Goal: Check status: Check status

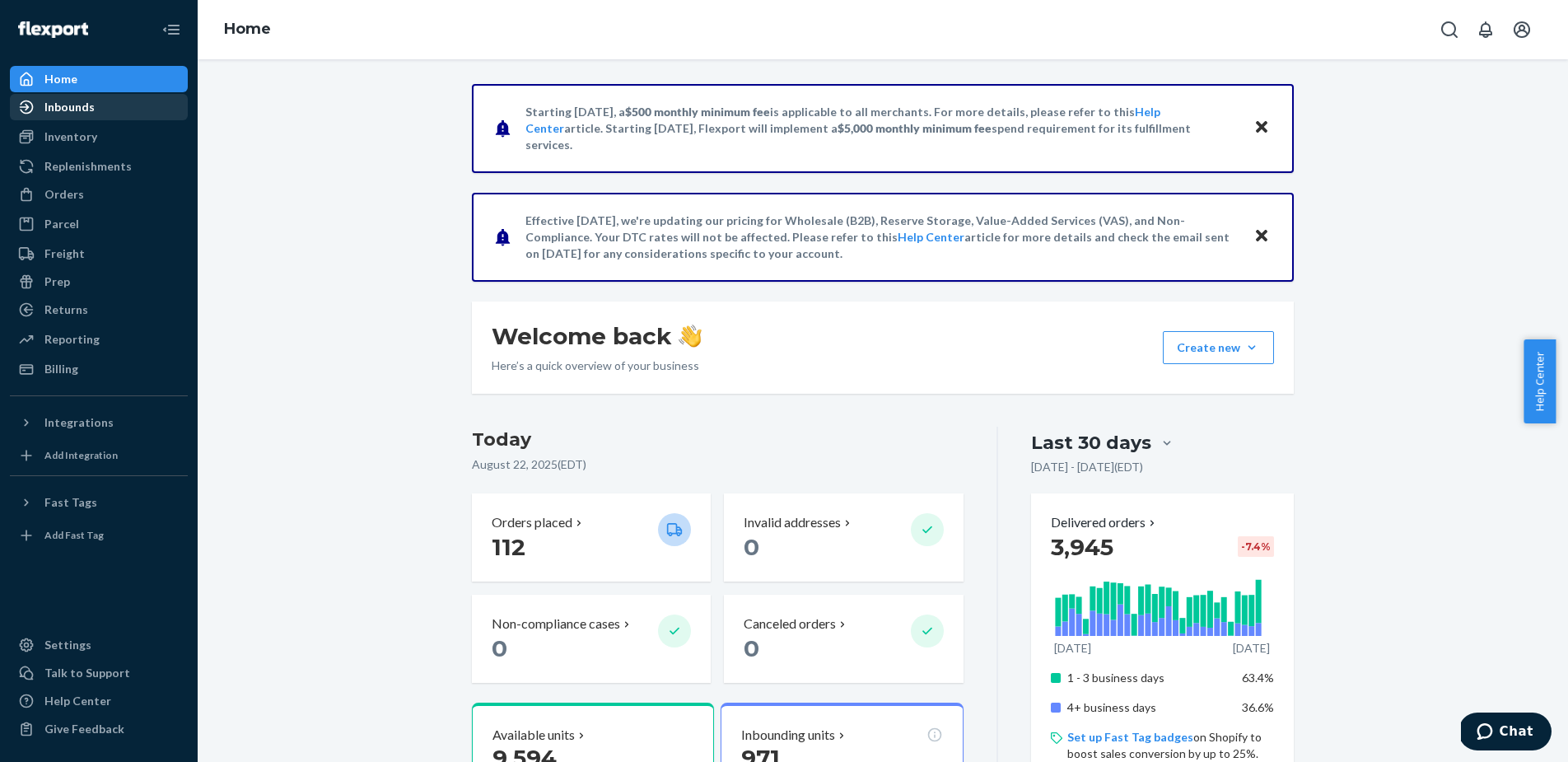
click at [56, 117] on div "Inbounds" at bounding box center [98, 106] width 175 height 23
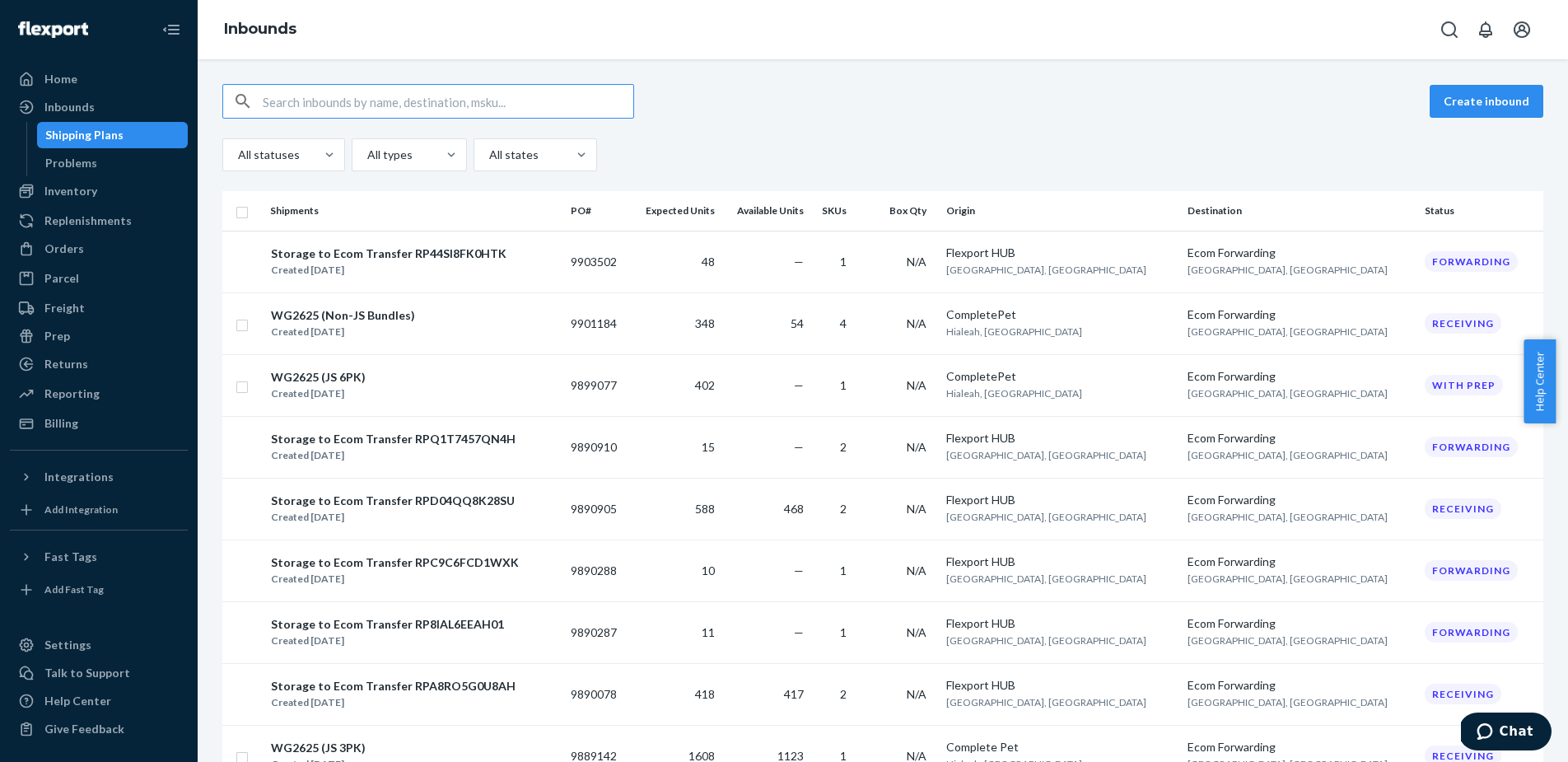
click at [328, 106] on input "text" at bounding box center [447, 101] width 371 height 33
paste input "9889142"
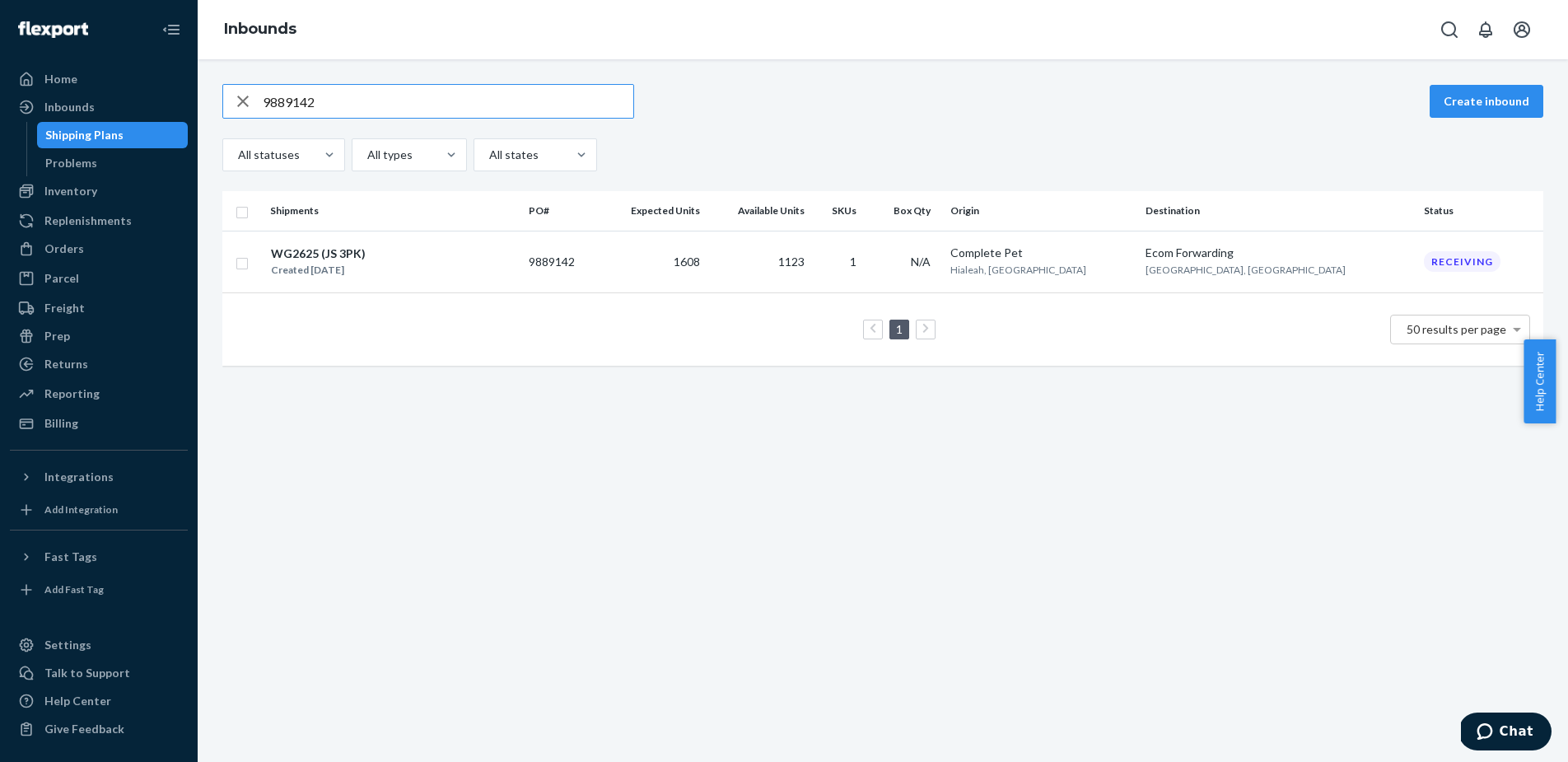
click at [346, 100] on input "9889142" at bounding box center [447, 101] width 371 height 33
paste input "791596"
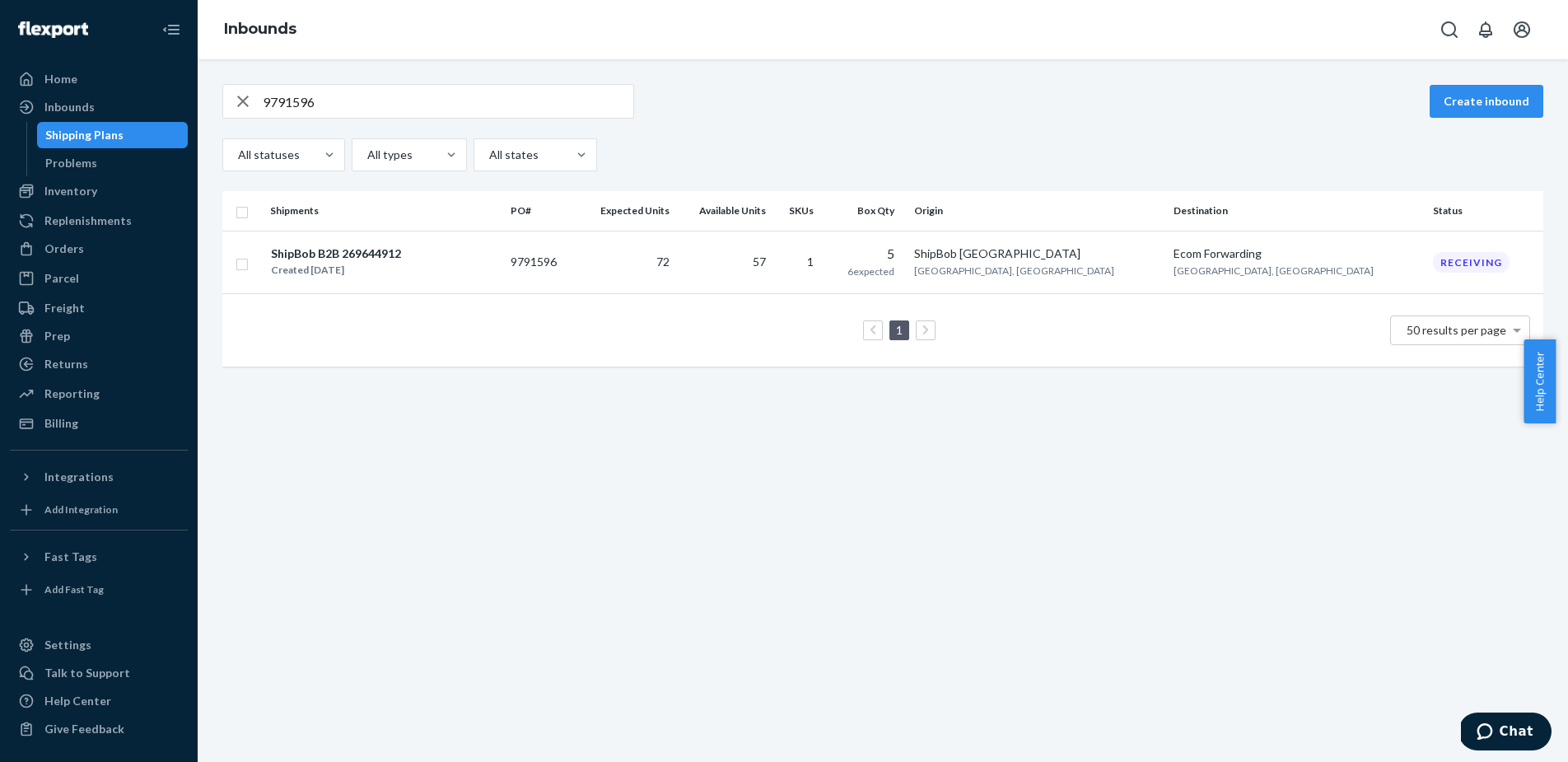
click at [404, 92] on input "9791596" at bounding box center [447, 101] width 371 height 33
paste input "861627"
click at [547, 95] on input "9861627" at bounding box center [447, 101] width 371 height 33
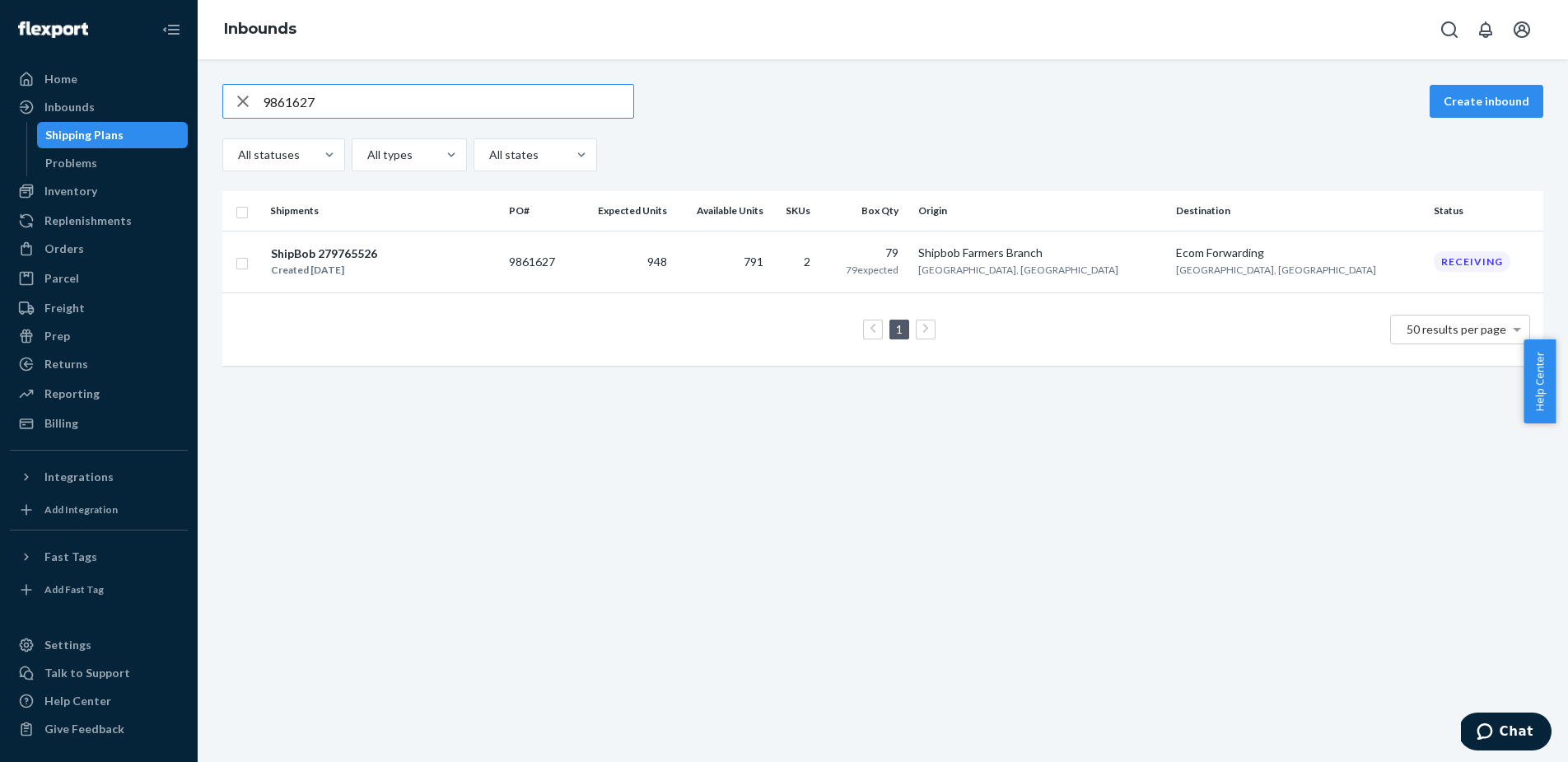
paste input "4"
click at [364, 105] on input "9861624" at bounding box center [447, 101] width 371 height 33
paste input "90078"
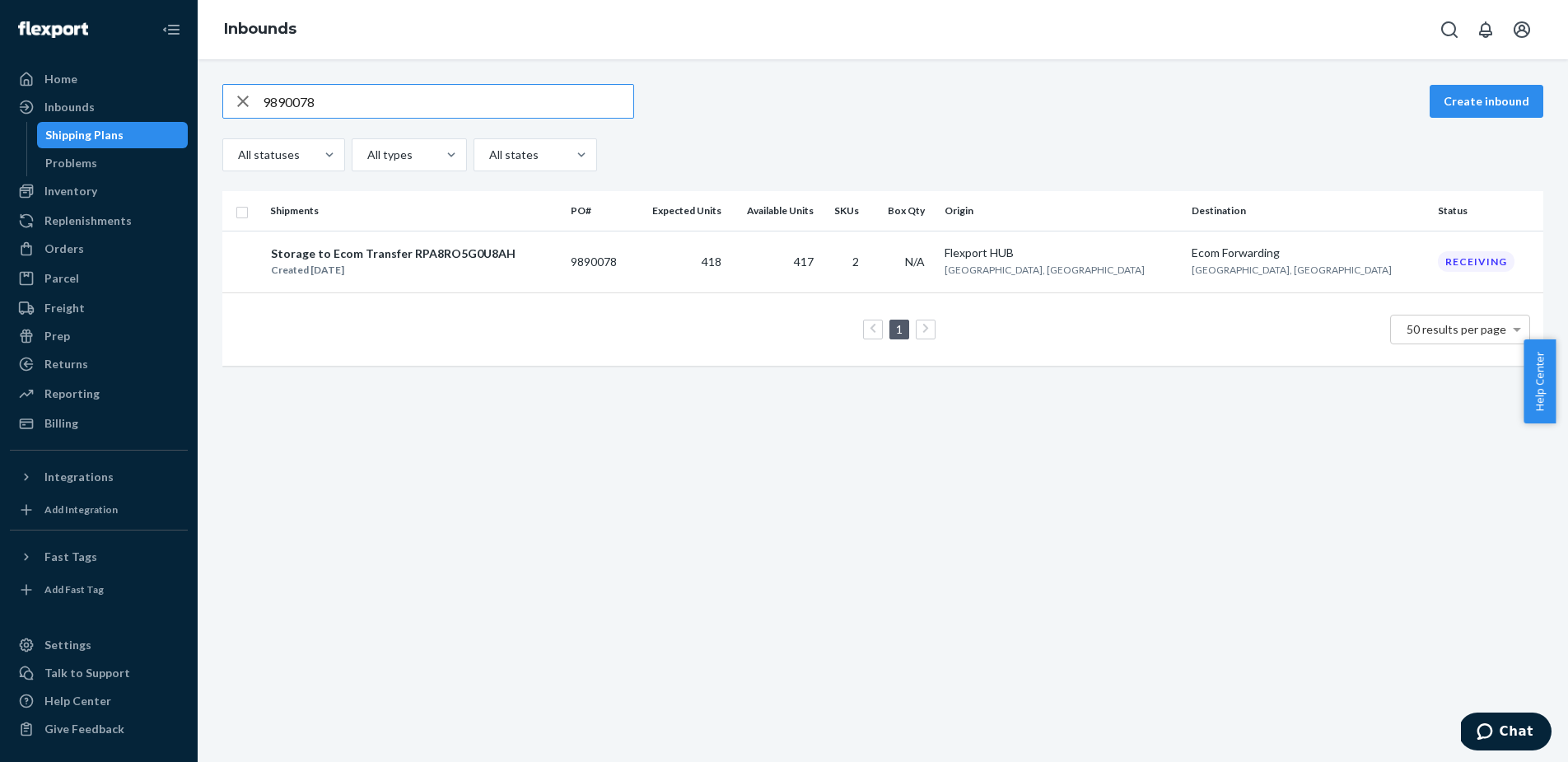
click at [380, 101] on input "9890078" at bounding box center [447, 101] width 371 height 33
paste input "287"
click at [358, 106] on input "9890287" at bounding box center [447, 101] width 371 height 33
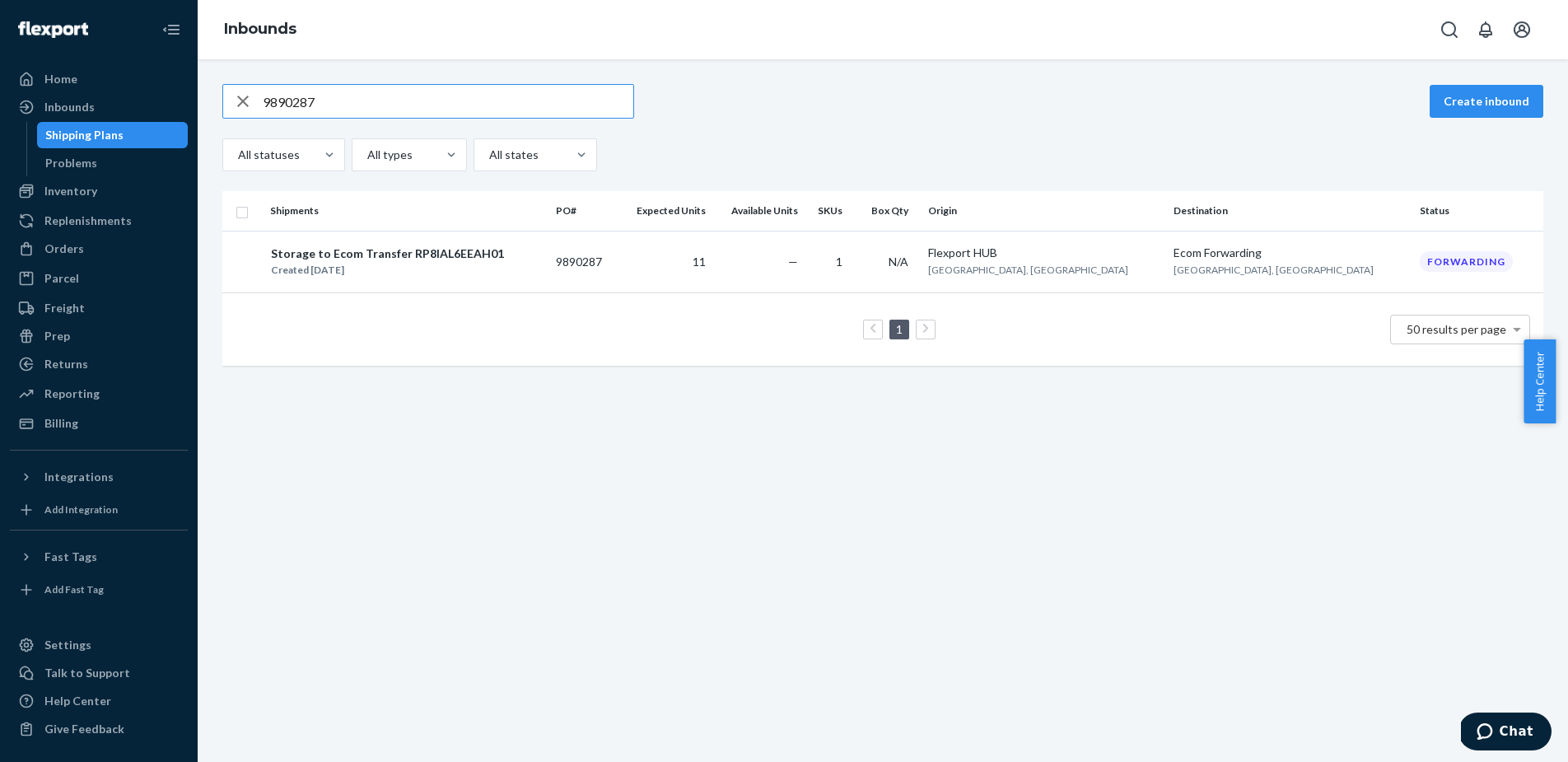
paste input "8"
click at [347, 107] on input "9890288" at bounding box center [447, 101] width 371 height 33
paste input "905"
click at [295, 101] on input "9890905" at bounding box center [447, 101] width 371 height 33
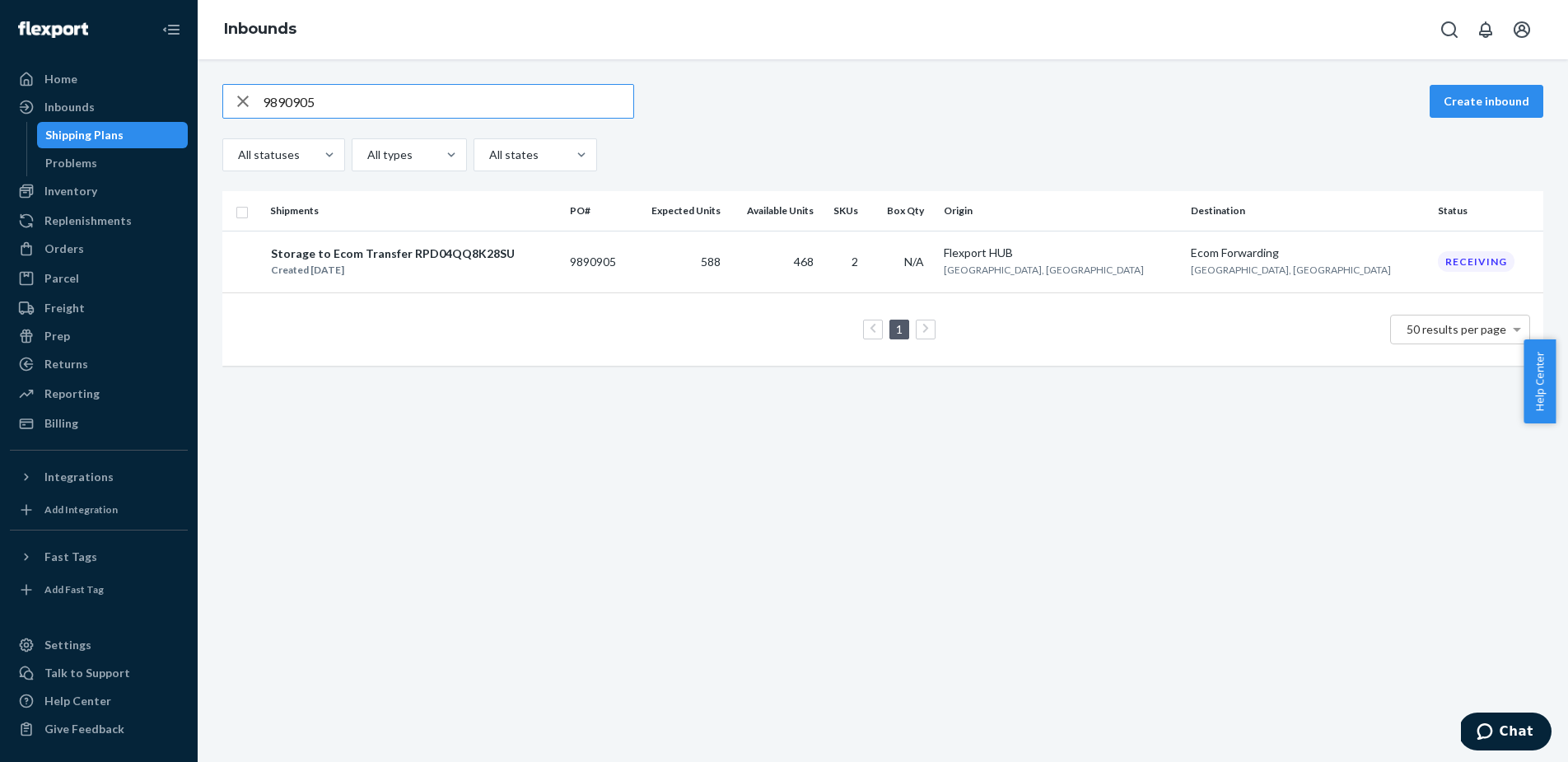
click at [295, 101] on input "9890905" at bounding box center [447, 101] width 371 height 33
paste input "10"
click at [505, 107] on input "9890910" at bounding box center [447, 101] width 371 height 33
paste input "903502"
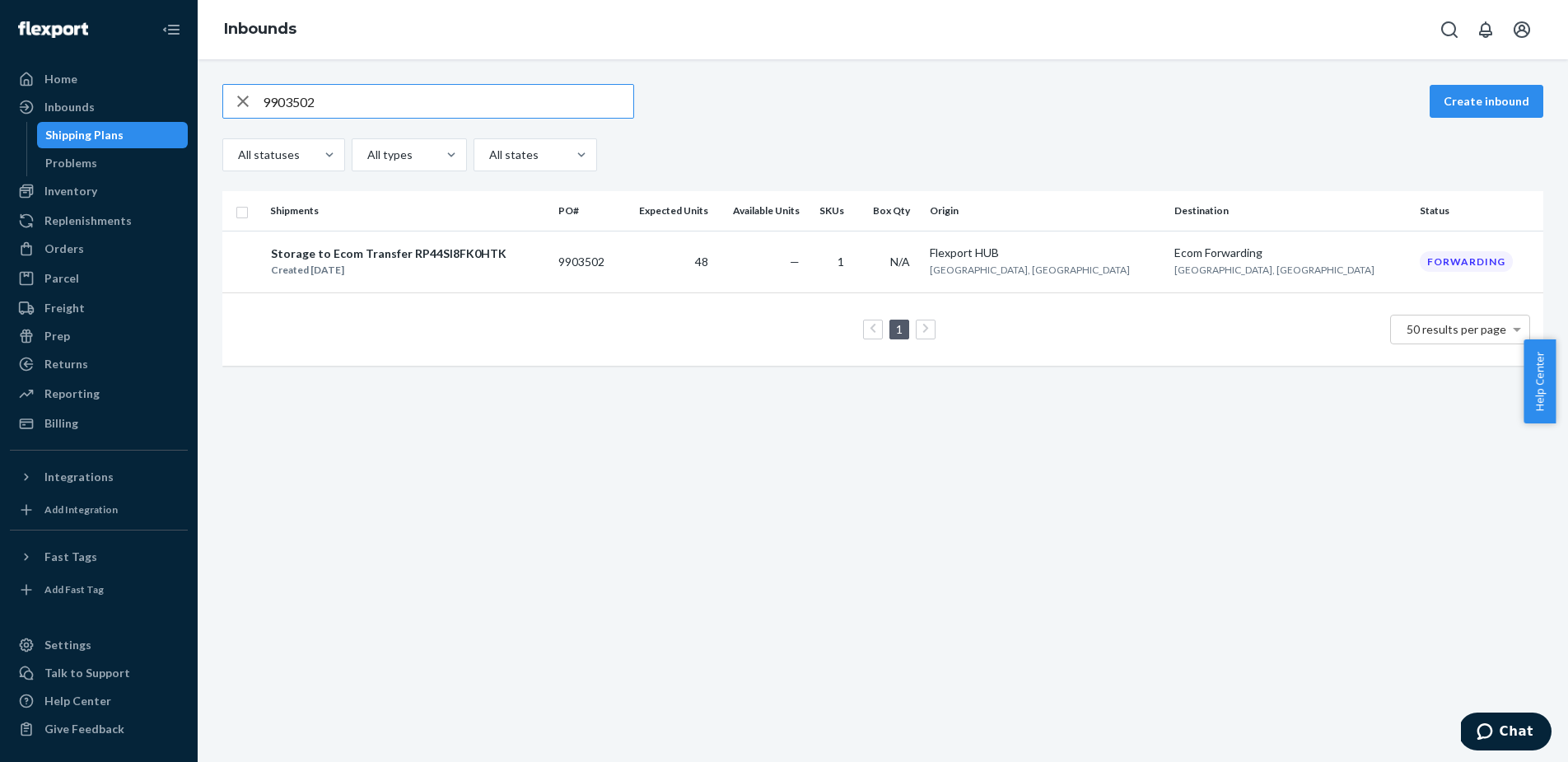
click at [326, 106] on input "9903502" at bounding box center [447, 101] width 371 height 33
paste input "88914"
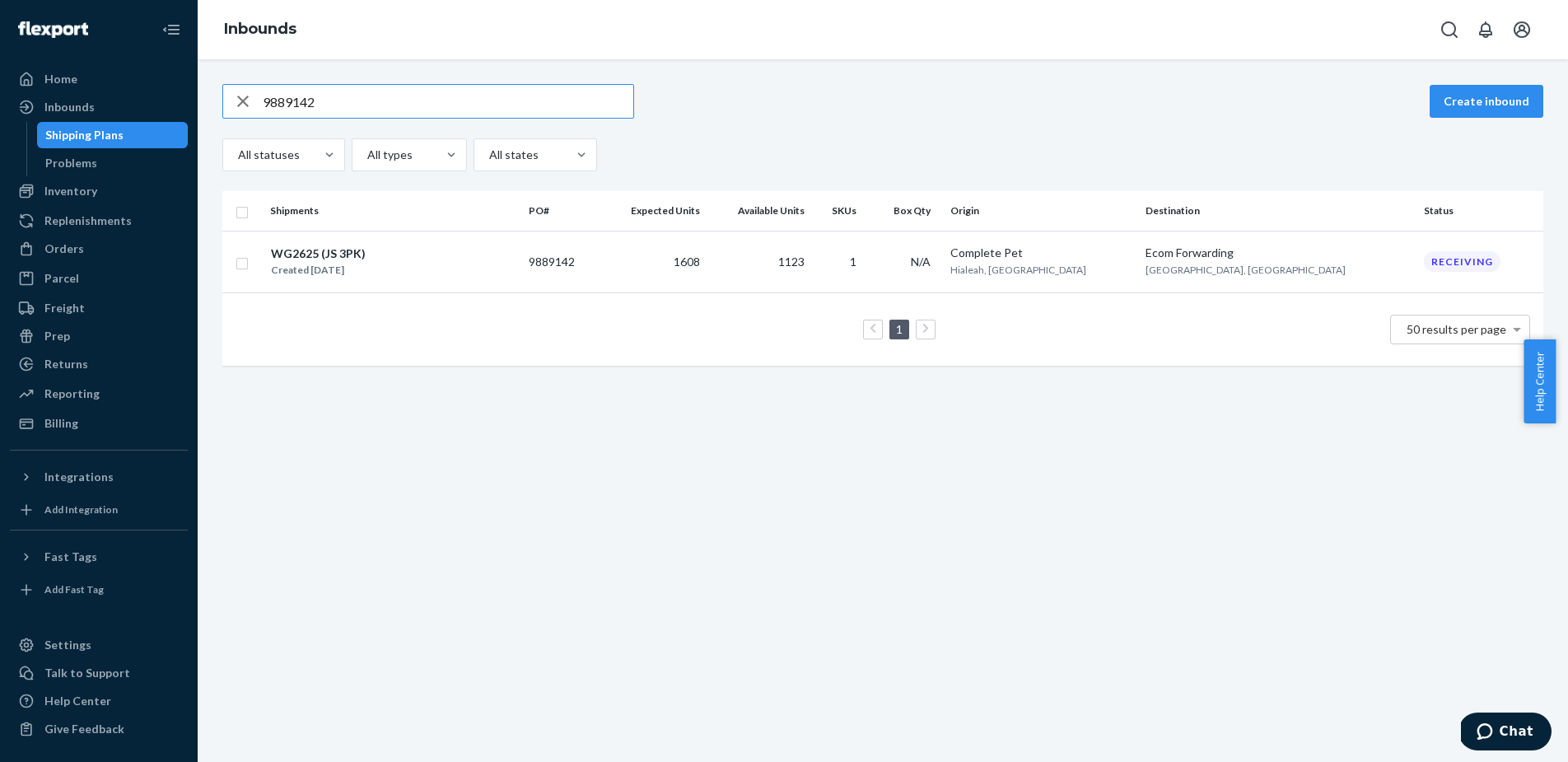
type input "9889142"
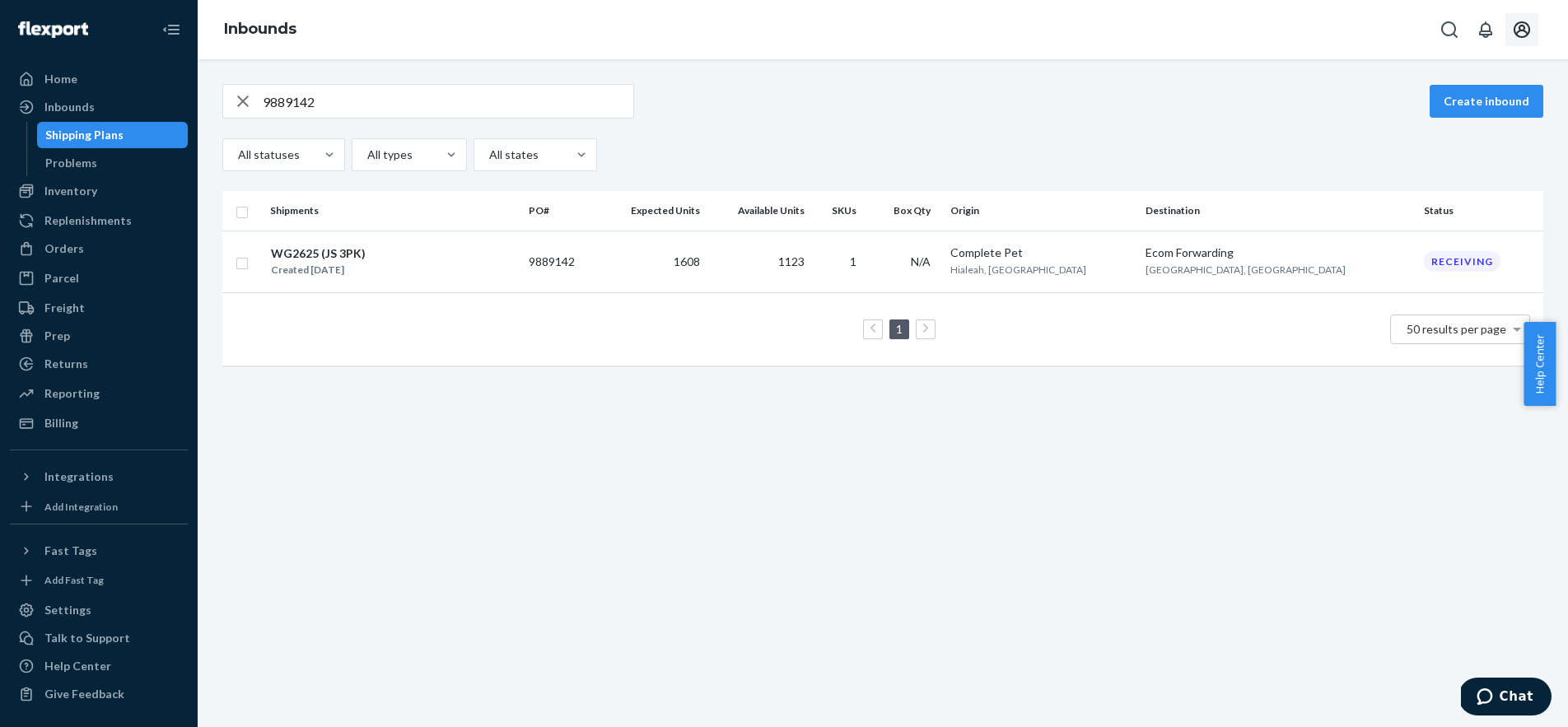
click at [1530, 32] on icon "Open account menu" at bounding box center [1522, 30] width 17 height 17
click at [134, 380] on link "Reporting" at bounding box center [99, 393] width 177 height 26
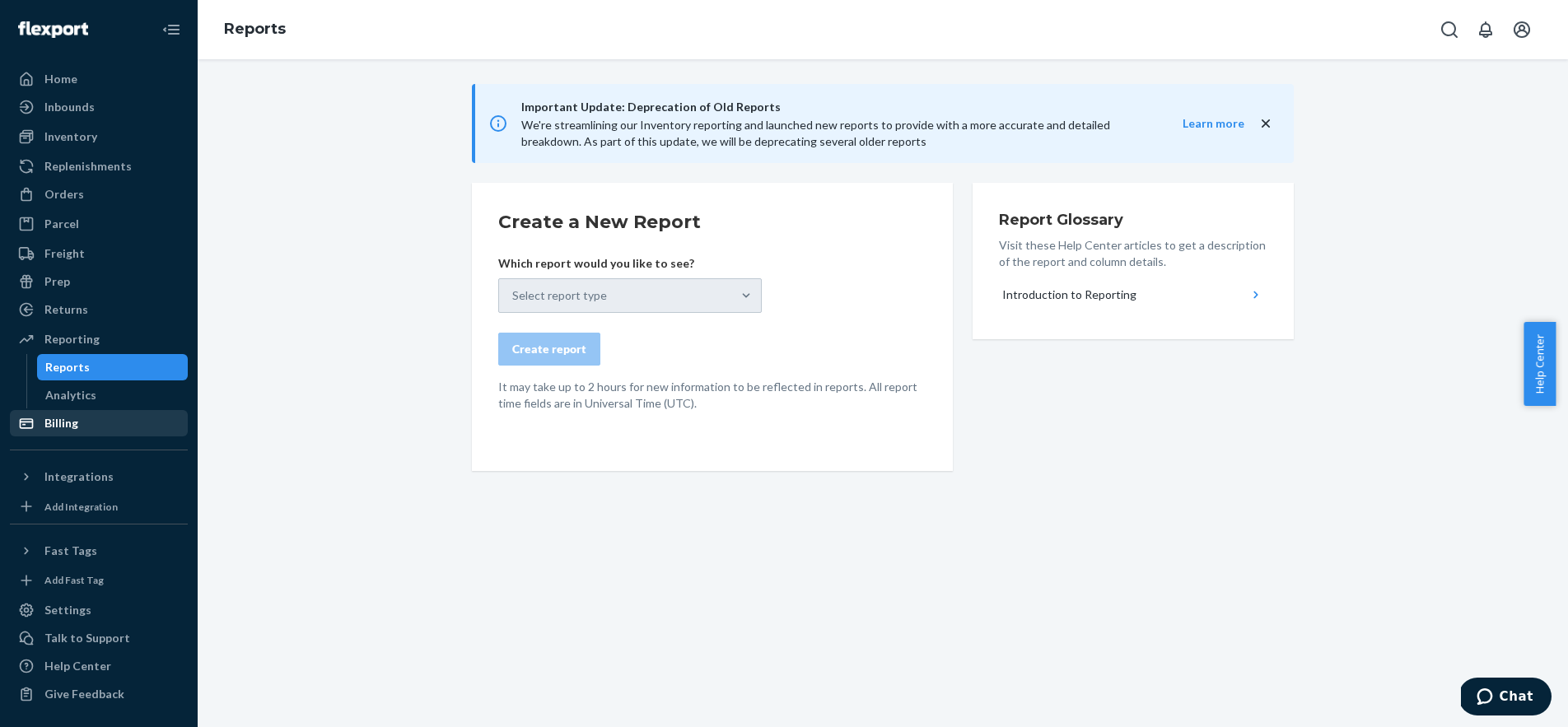
click at [85, 417] on div "Billing" at bounding box center [98, 423] width 175 height 23
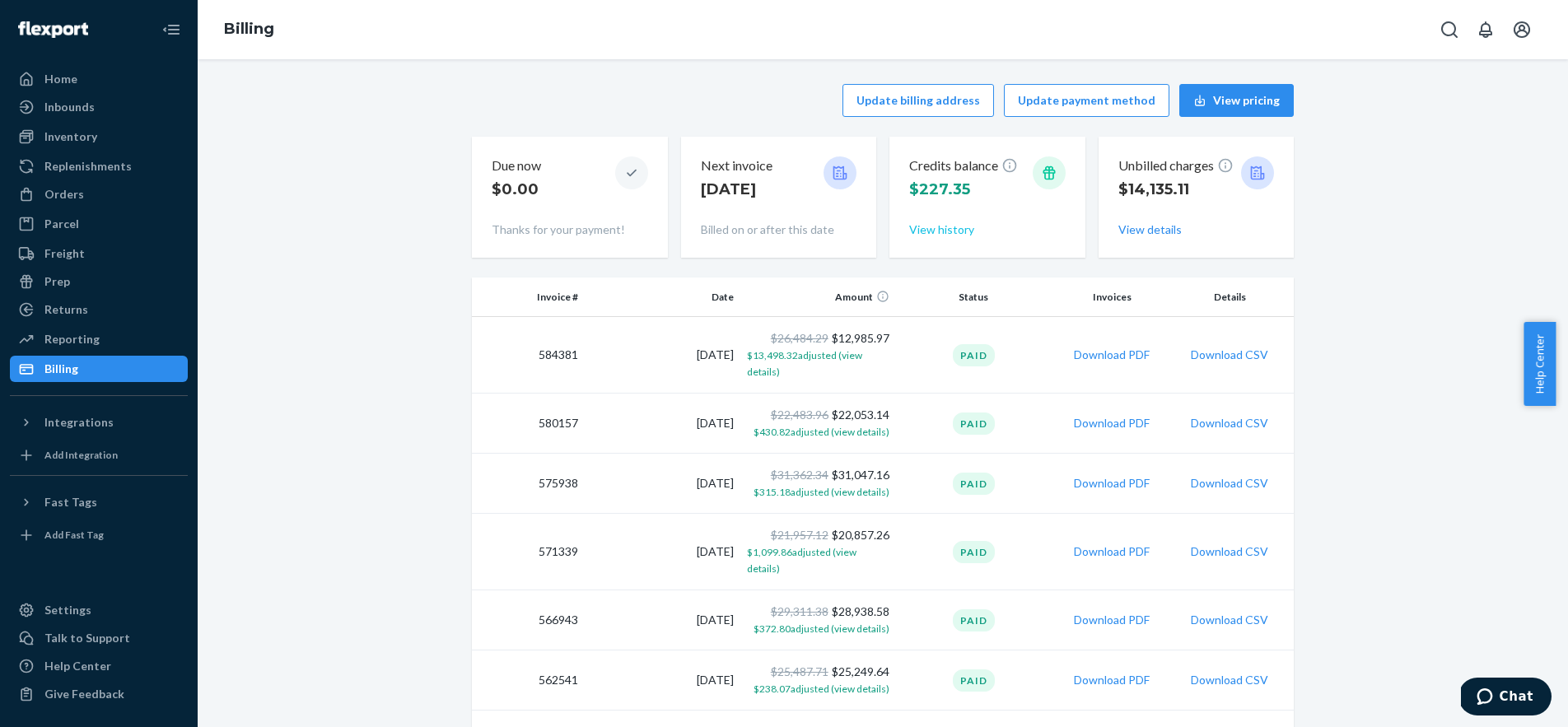
click at [915, 235] on button "View history" at bounding box center [942, 230] width 65 height 17
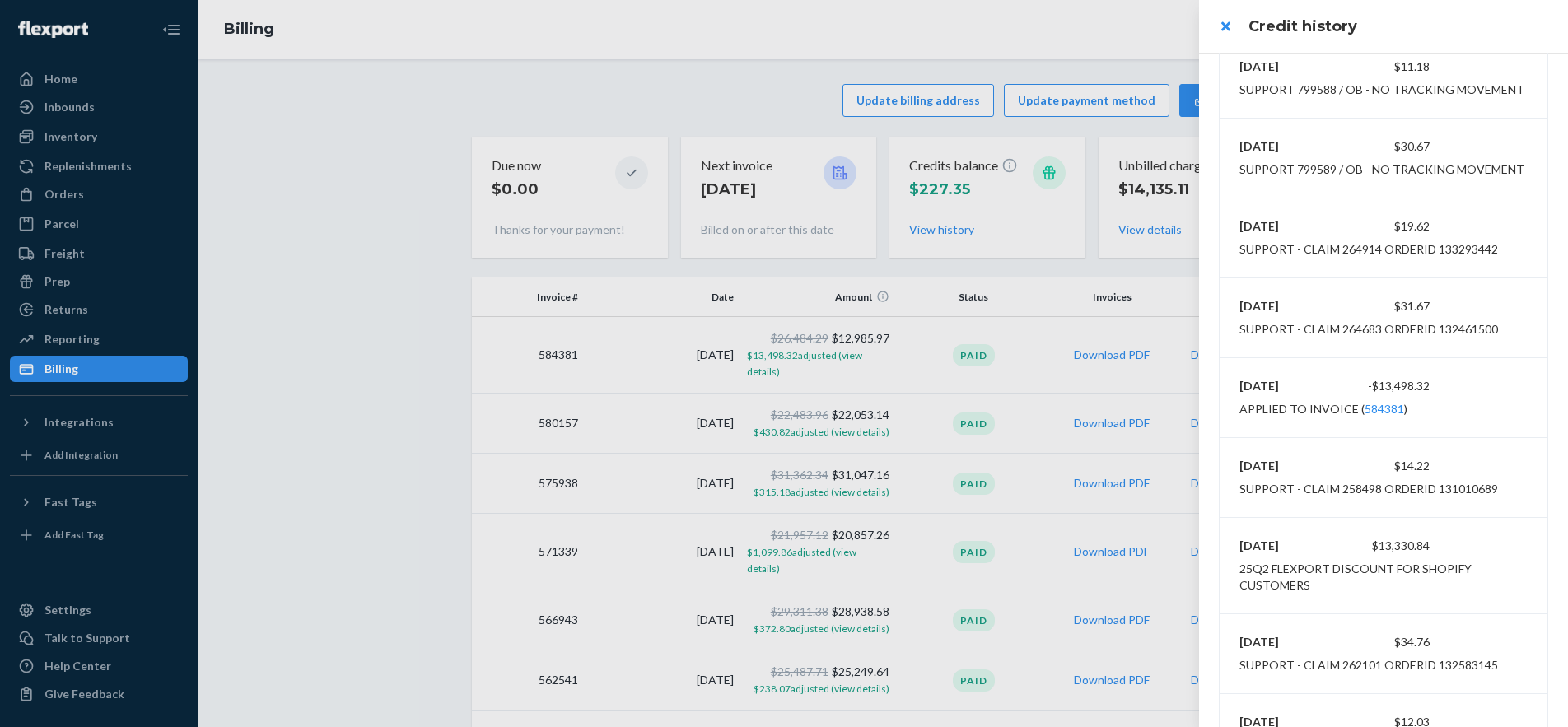
scroll to position [561, 0]
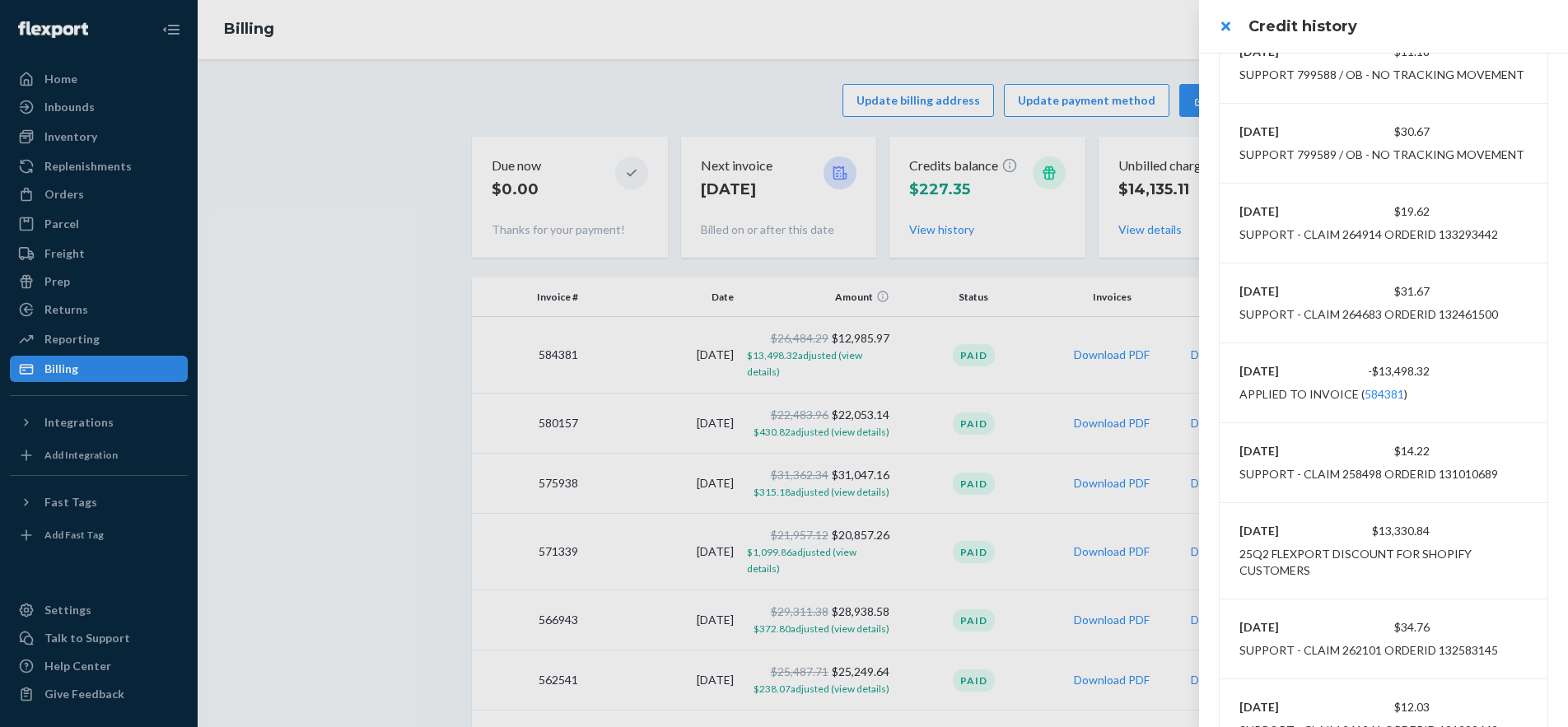
click at [1414, 588] on div "[DATE] $13,330.84 25Q2 Flexport discount for Shopify customers" at bounding box center [1383, 551] width 328 height 95
click at [1320, 571] on div "25Q2 Flexport discount for Shopify customers" at bounding box center [1383, 562] width 289 height 33
click at [1320, 572] on div "25Q2 Flexport discount for Shopify customers" at bounding box center [1383, 562] width 289 height 33
click at [1320, 570] on div "25Q2 Flexport discount for Shopify customers" at bounding box center [1383, 562] width 289 height 33
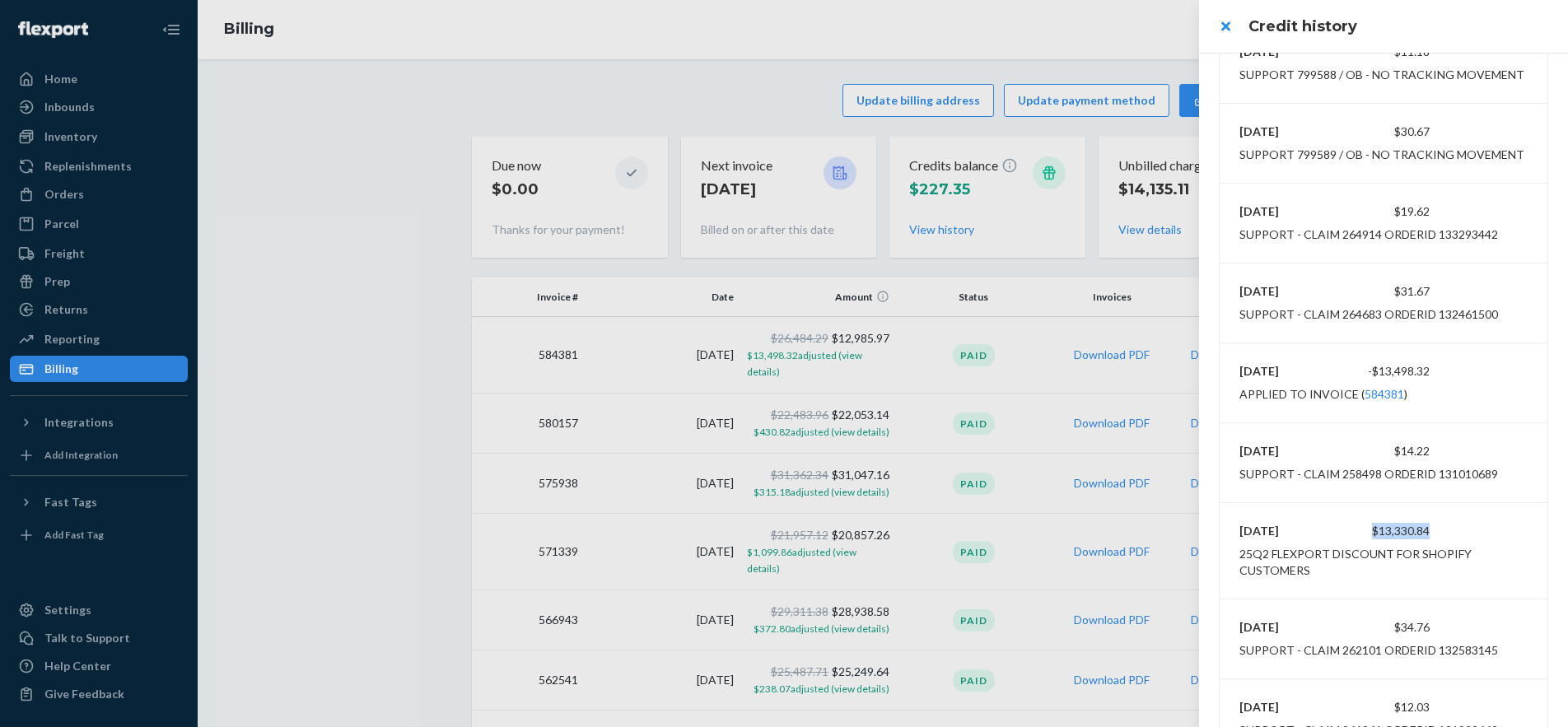
drag, startPoint x: 1356, startPoint y: 533, endPoint x: 1438, endPoint y: 533, distance: 82.0
click at [1438, 533] on div "[DATE] $13,330.84" at bounding box center [1383, 531] width 289 height 17
click at [1347, 573] on div "25Q2 Flexport discount for Shopify customers" at bounding box center [1383, 562] width 289 height 33
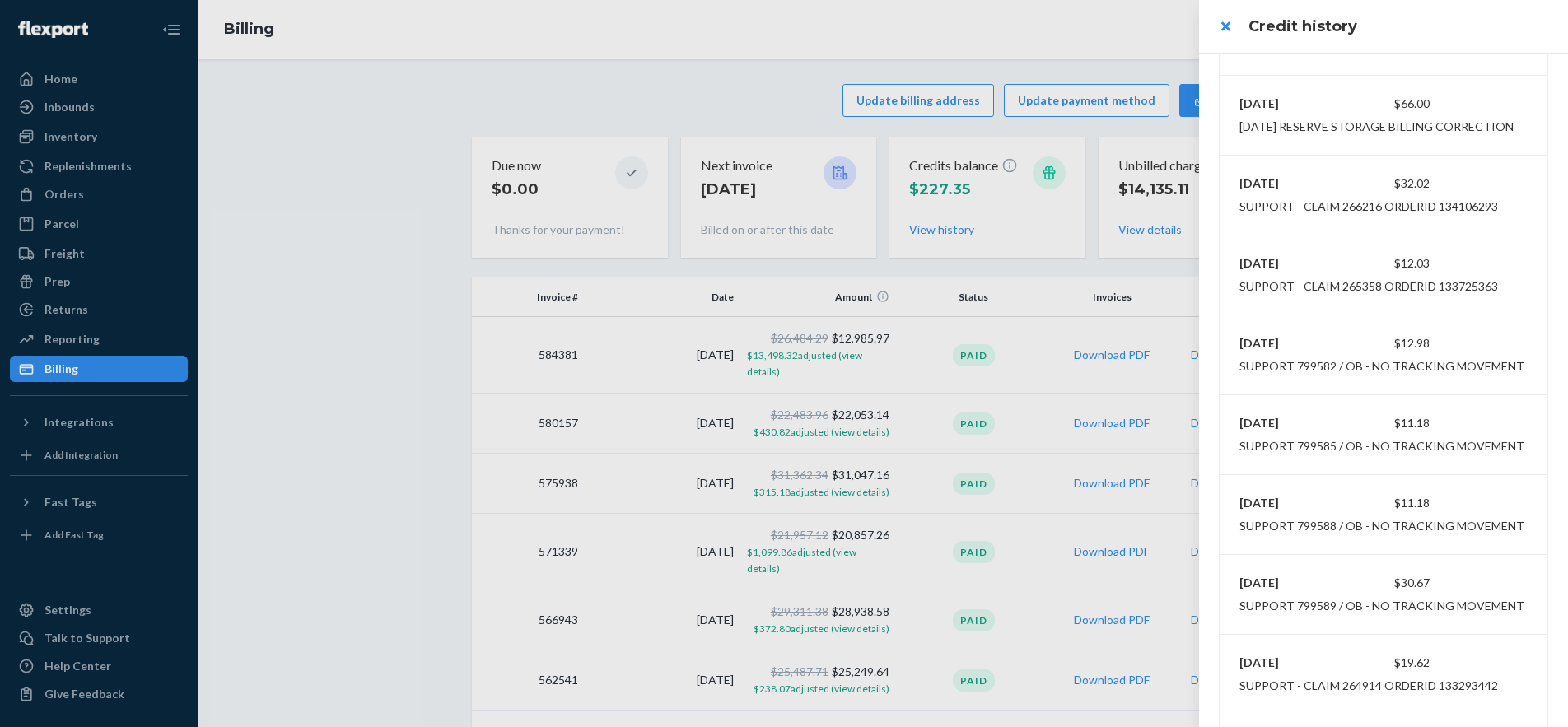
scroll to position [0, 0]
drag, startPoint x: 1475, startPoint y: 495, endPoint x: 1451, endPoint y: 489, distance: 24.7
click at [1475, 471] on div "[DATE] $12.98 Support 799582 / OB - No tracking movement" at bounding box center [1383, 432] width 328 height 79
click at [349, 372] on div at bounding box center [784, 363] width 1568 height 727
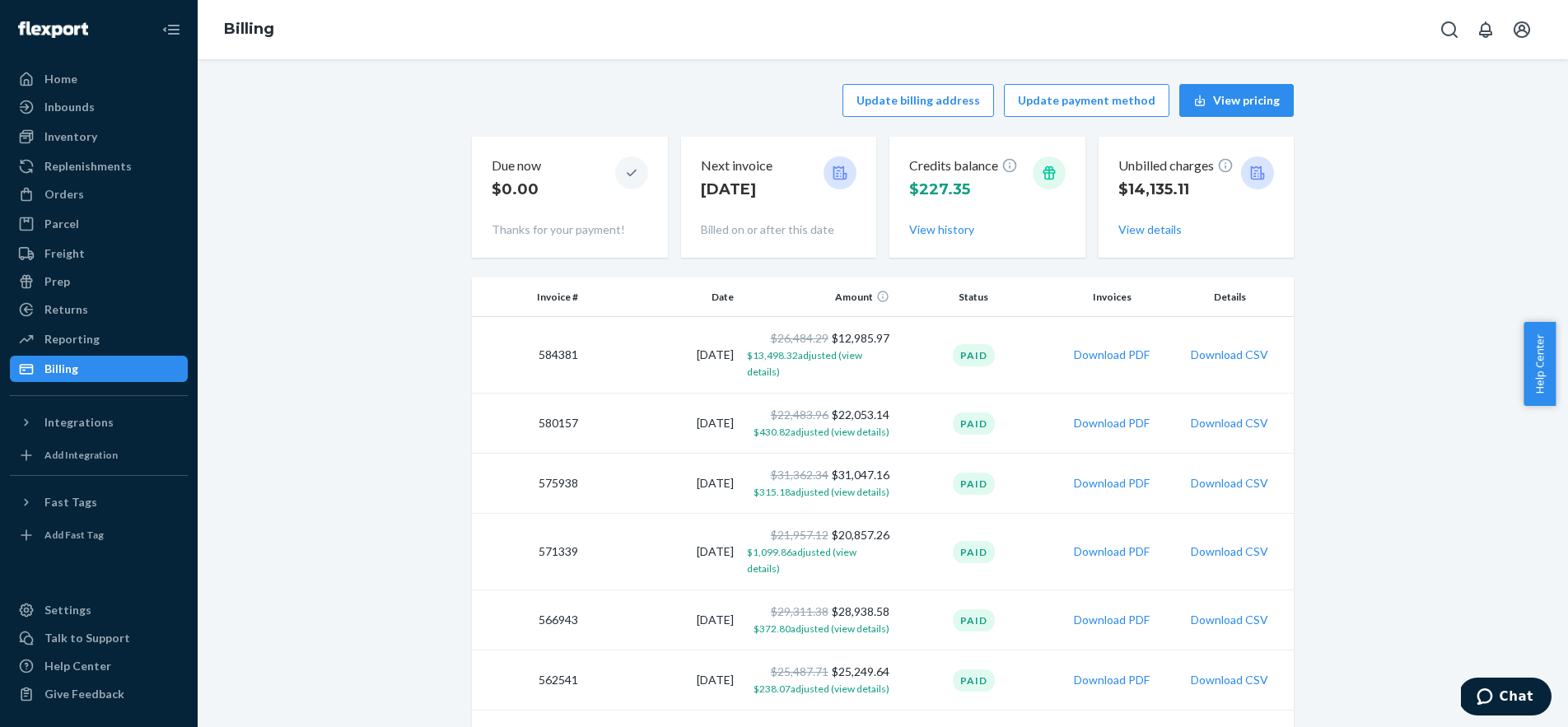
click at [1530, 33] on icon "Open account menu" at bounding box center [1521, 29] width 20 height 20
click at [1421, 161] on div "Log out" at bounding box center [1483, 176] width 123 height 31
